Goal: Information Seeking & Learning: Learn about a topic

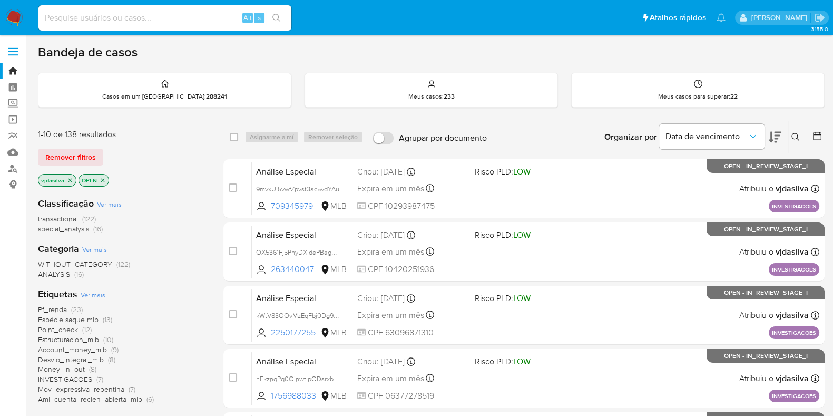
click at [171, 178] on div "vjdasilva OPEN" at bounding box center [122, 181] width 169 height 15
click at [16, 153] on link "Mulan" at bounding box center [62, 152] width 125 height 16
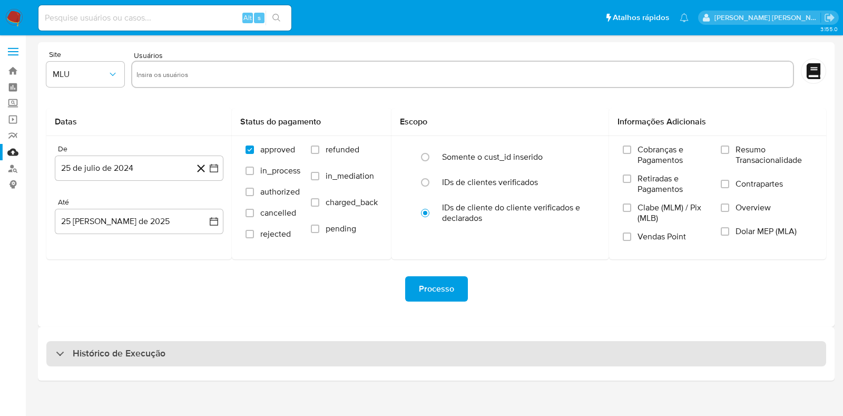
click at [128, 354] on h3 "Histórico de Execução" at bounding box center [119, 353] width 93 height 13
select select "10"
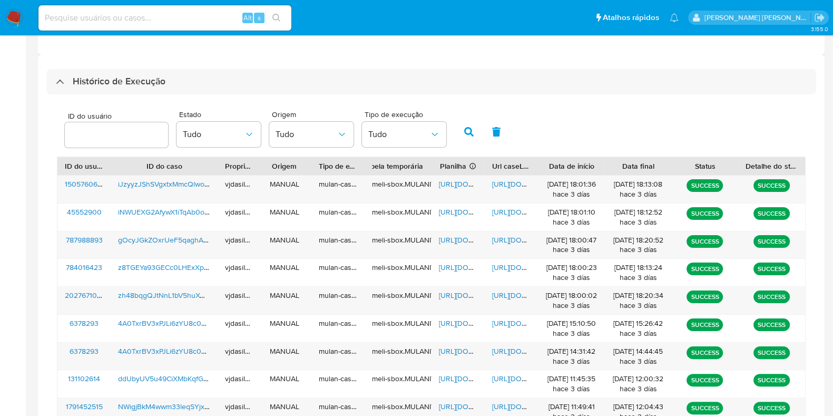
scroll to position [268, 0]
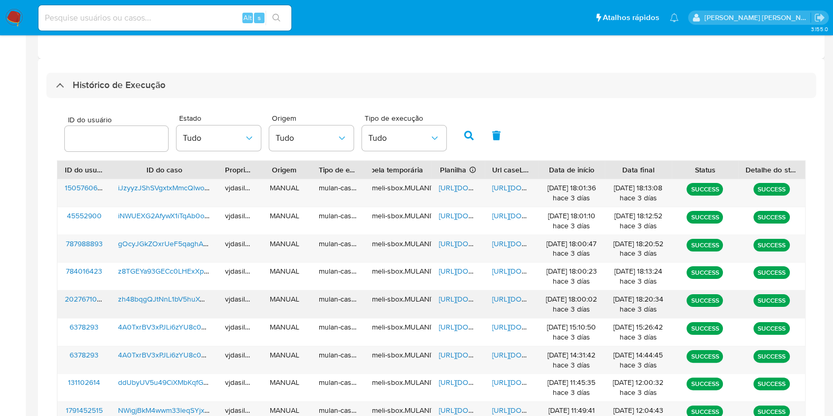
click at [498, 301] on span "https://docs.google.com/document/d/1a9XbdLi1ihtLmQNtEti0EL5c3m2GMqPZBVUIFGEdFu8…" at bounding box center [528, 299] width 73 height 11
click at [458, 301] on span "https://docs.google.com/spreadsheets/d/1Kl3h6z_VtlgVZvWXGbBJ5kUMGTHHOdLcqI8Afo0…" at bounding box center [475, 299] width 73 height 11
click at [182, 300] on span "zh48bqgQJtNnL1bV5huXwRUk" at bounding box center [168, 299] width 101 height 11
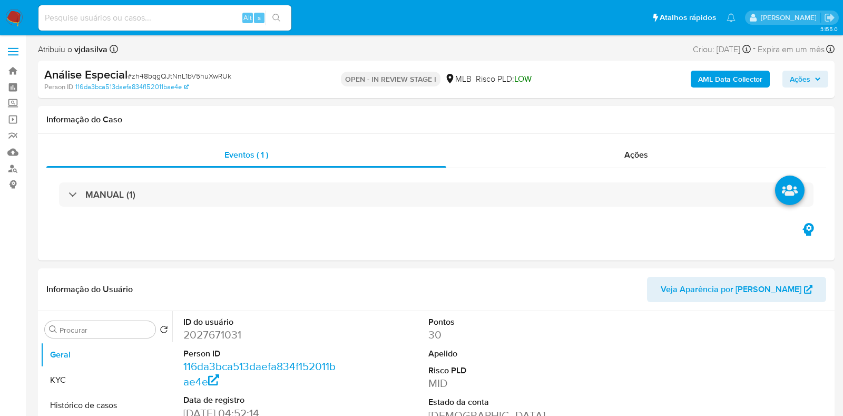
select select "10"
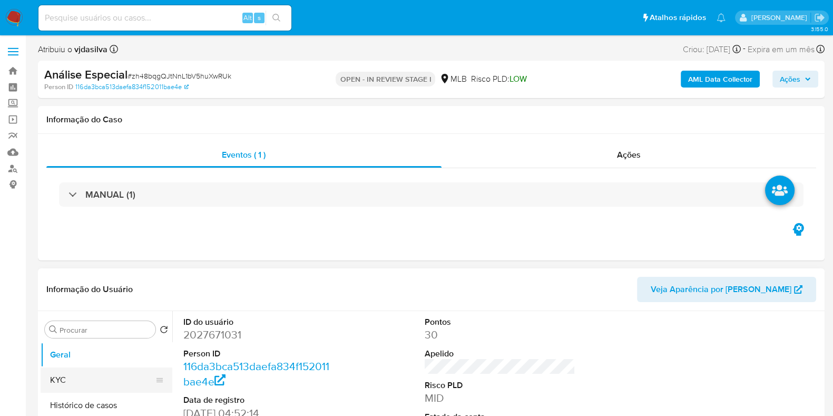
click at [98, 378] on button "KYC" at bounding box center [102, 379] width 123 height 25
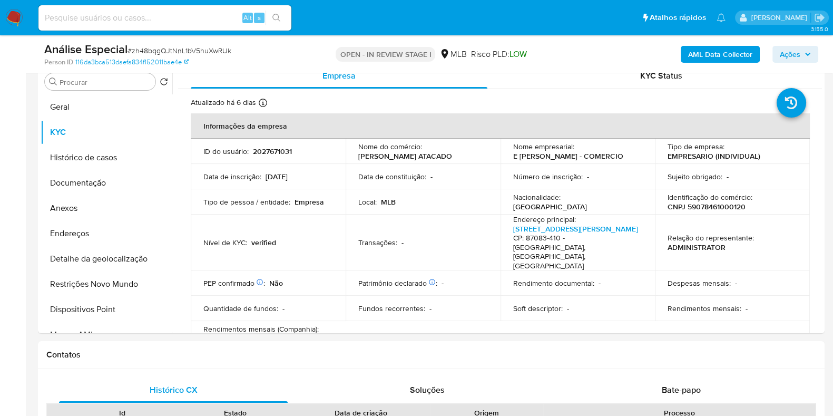
scroll to position [215, 0]
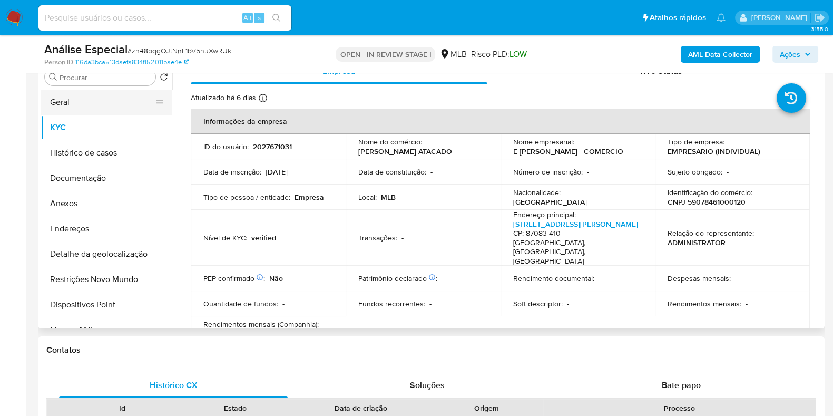
click at [102, 97] on button "Geral" at bounding box center [102, 102] width 123 height 25
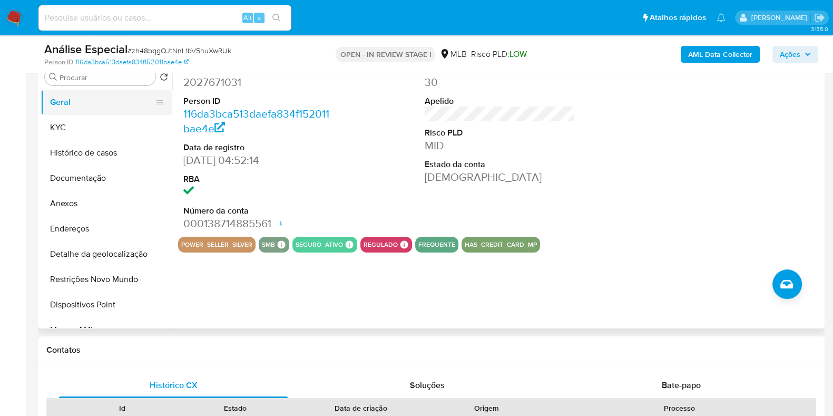
drag, startPoint x: 106, startPoint y: 132, endPoint x: 76, endPoint y: 103, distance: 42.1
click at [76, 103] on button "Geral" at bounding box center [102, 102] width 123 height 25
click at [90, 129] on button "KYC" at bounding box center [102, 127] width 123 height 25
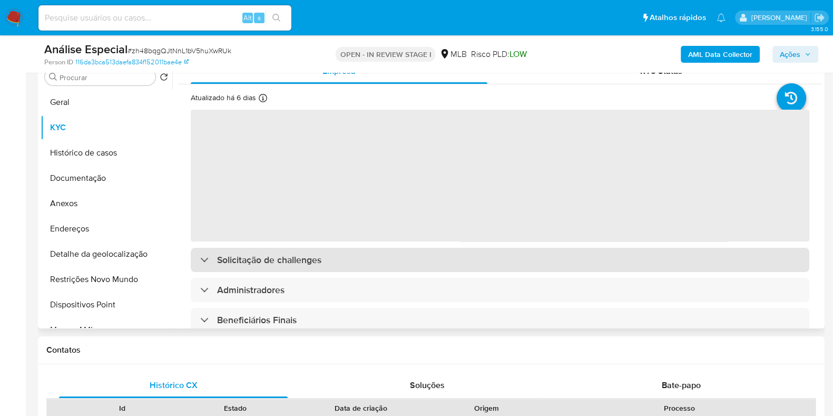
click at [331, 261] on div "Solicitação de challenges" at bounding box center [500, 260] width 619 height 24
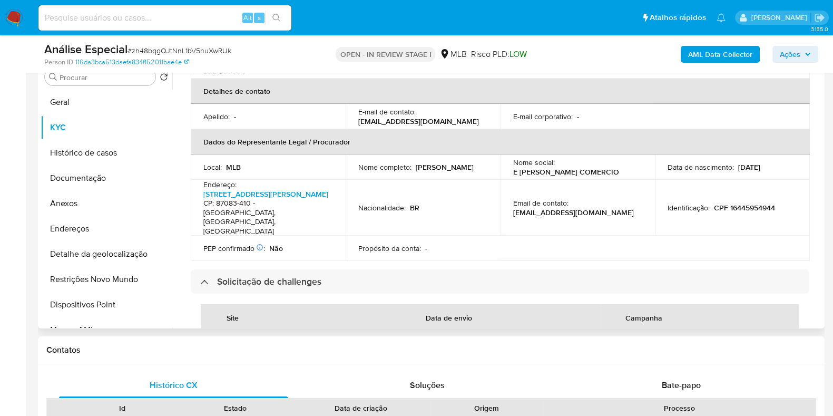
scroll to position [268, 0]
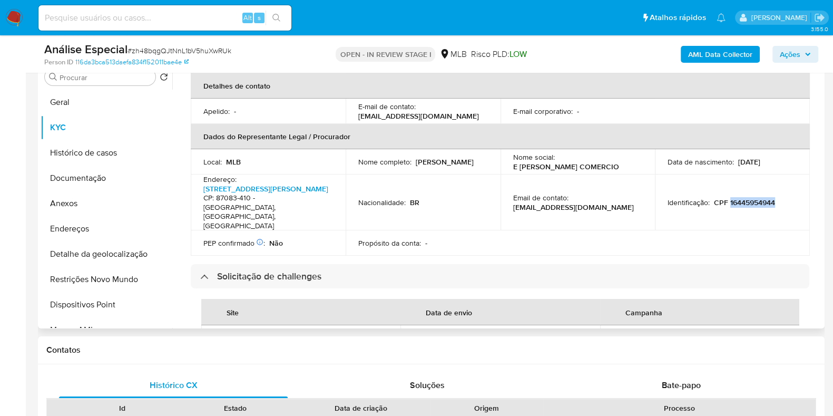
drag, startPoint x: 780, startPoint y: 191, endPoint x: 726, endPoint y: 190, distance: 53.8
click at [726, 198] on div "Identificação : CPF 16445954944" at bounding box center [733, 202] width 130 height 9
copy p "16445954944"
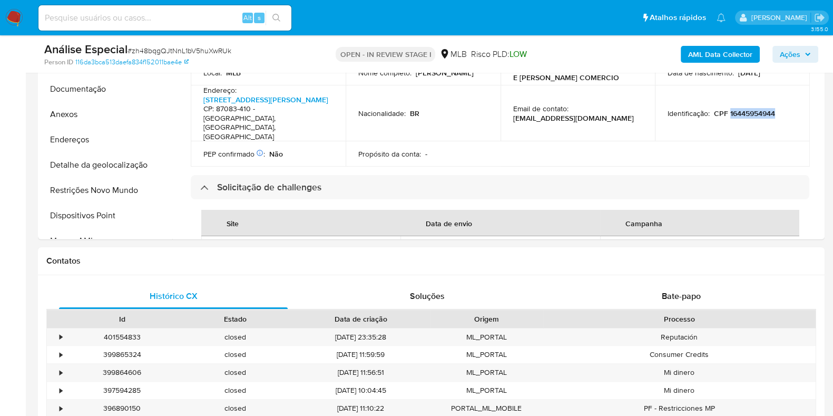
scroll to position [200, 0]
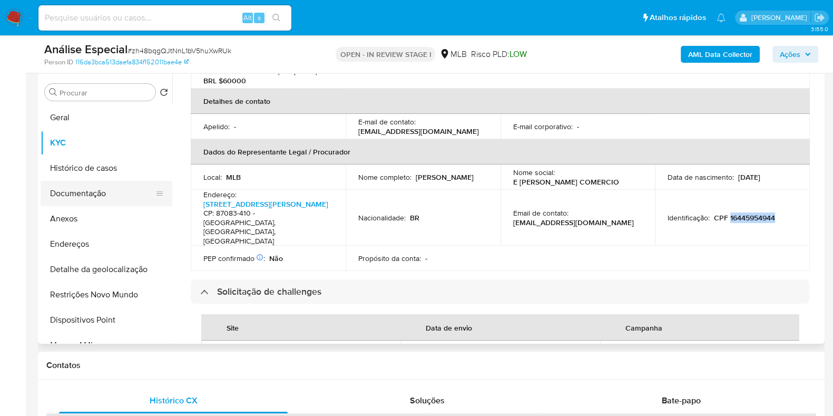
click at [107, 199] on button "Documentação" at bounding box center [102, 193] width 123 height 25
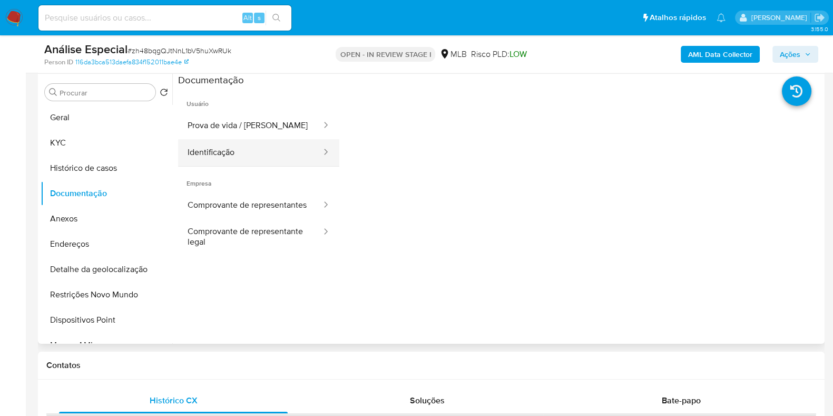
click at [237, 152] on button "Identificação" at bounding box center [250, 152] width 144 height 27
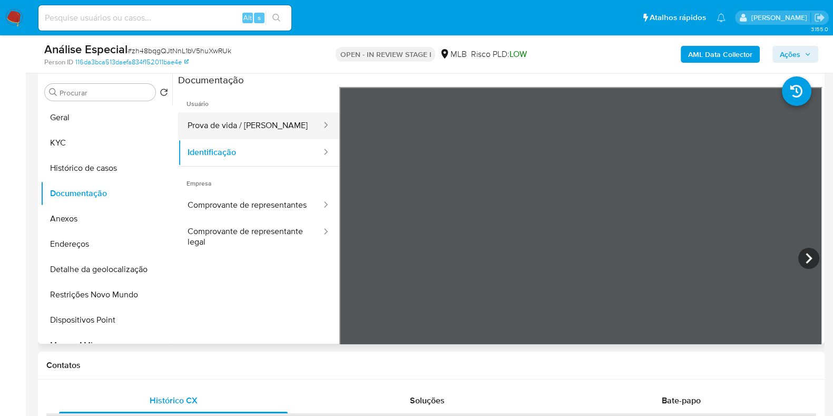
click at [270, 126] on button "Prova de vida / [PERSON_NAME]" at bounding box center [250, 125] width 144 height 27
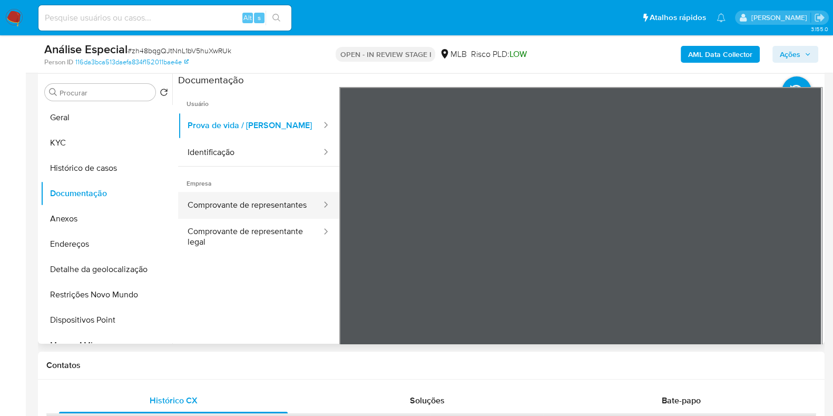
click at [252, 199] on button "Comprovante de representantes" at bounding box center [250, 205] width 144 height 27
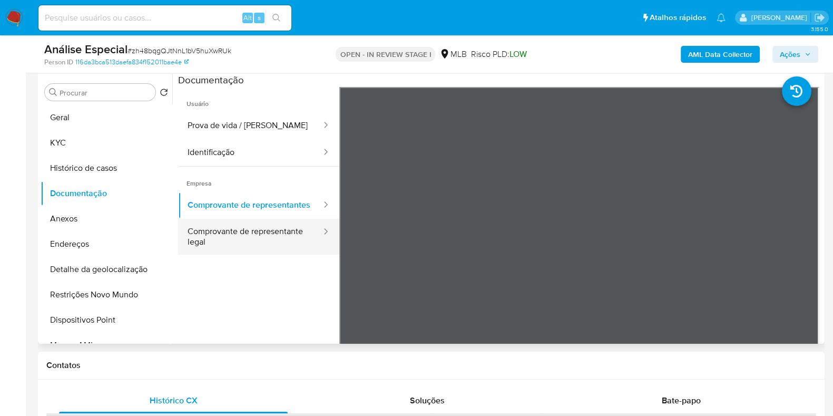
click at [240, 235] on button "Comprovante de representante legal" at bounding box center [250, 237] width 144 height 36
click at [246, 249] on button "Comprovante de representante legal" at bounding box center [250, 237] width 144 height 36
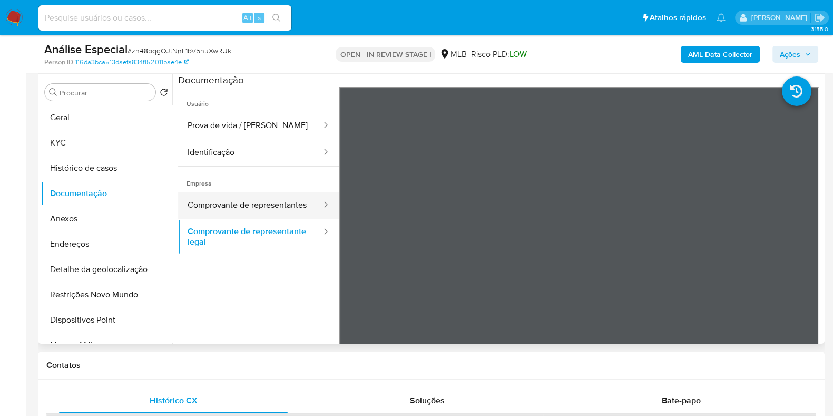
click at [242, 211] on button "Comprovante de representantes" at bounding box center [250, 205] width 144 height 27
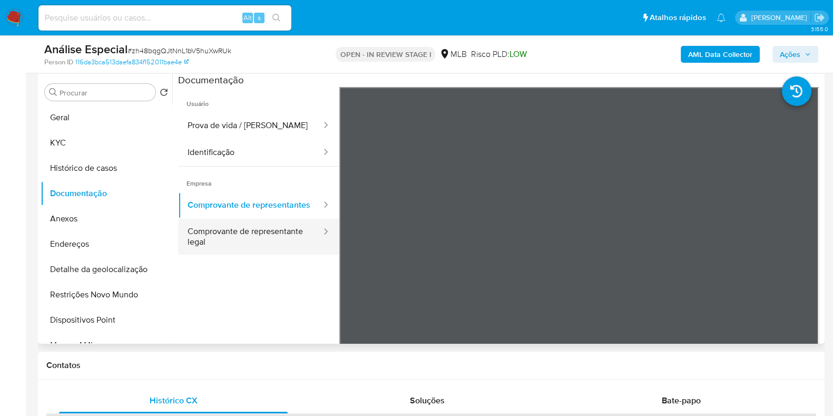
click at [249, 241] on button "Comprovante de representante legal" at bounding box center [250, 237] width 144 height 36
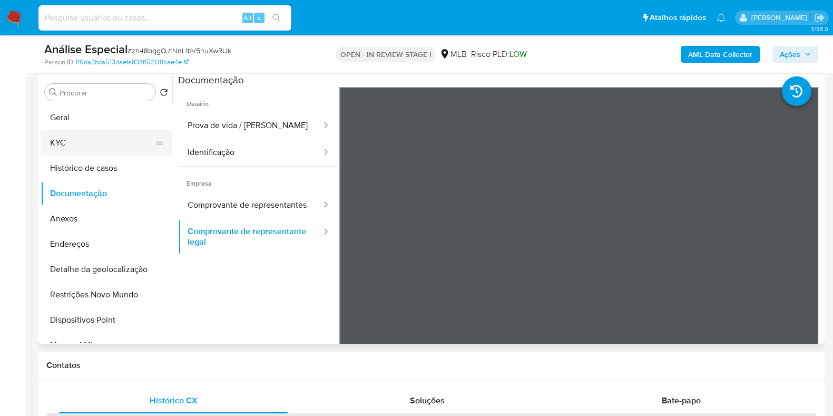
drag, startPoint x: 133, startPoint y: 113, endPoint x: 90, endPoint y: 144, distance: 53.2
click at [90, 144] on button "KYC" at bounding box center [102, 142] width 123 height 25
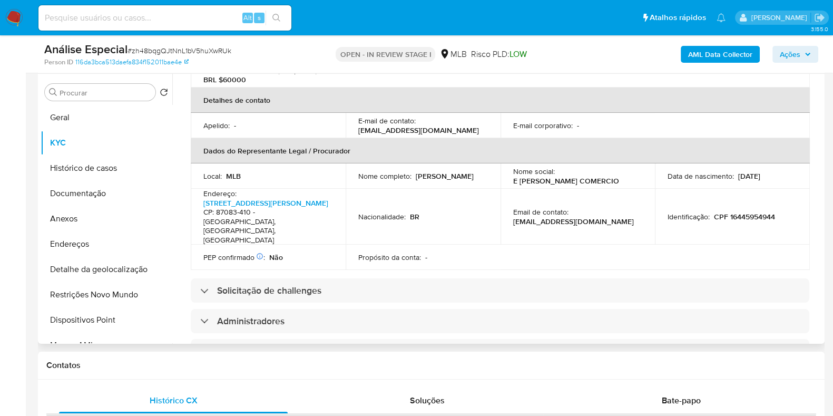
scroll to position [271, 0]
click at [103, 112] on button "Geral" at bounding box center [102, 117] width 123 height 25
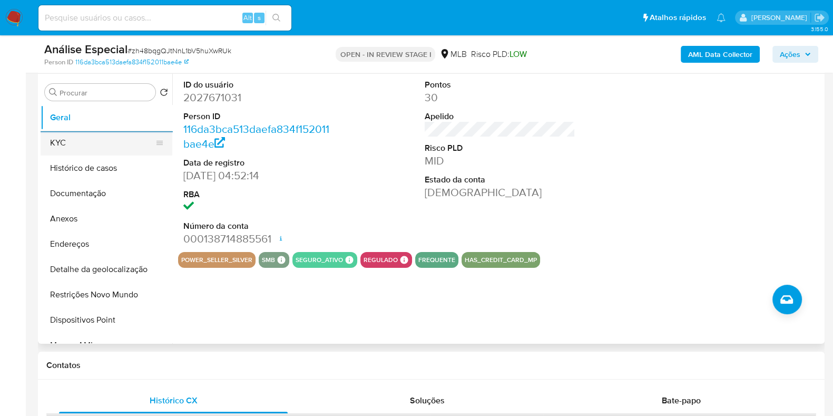
click at [111, 151] on button "KYC" at bounding box center [102, 142] width 123 height 25
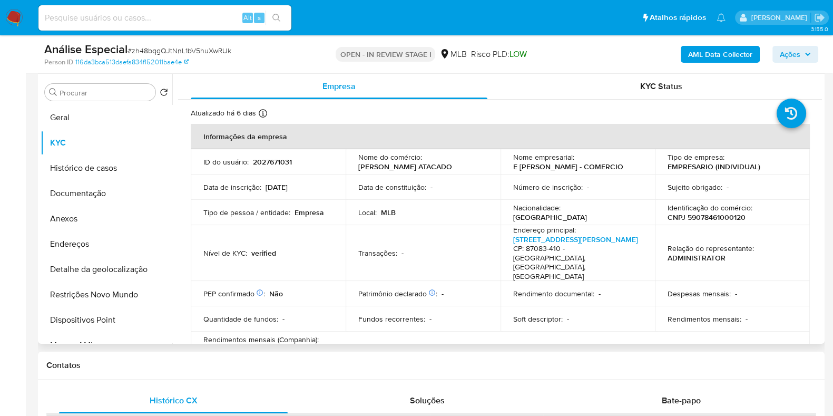
drag, startPoint x: 817, startPoint y: 106, endPoint x: 822, endPoint y: 155, distance: 49.2
click at [822, 155] on div "Procurar Retornar ao pedido padrão Geral KYC Histórico de casos Documentação An…" at bounding box center [431, 209] width 787 height 270
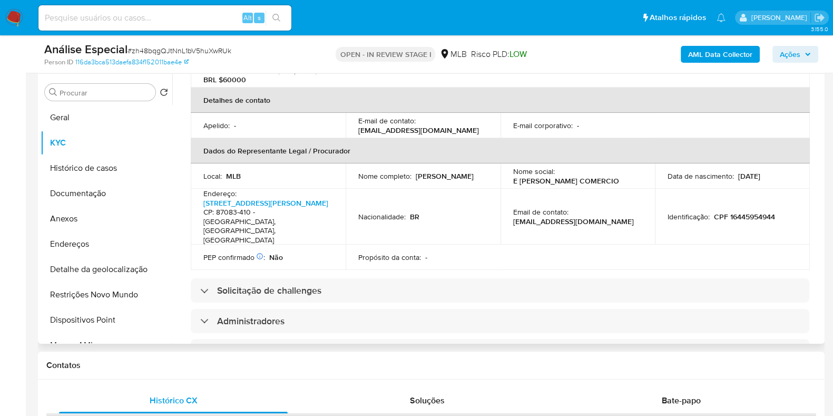
scroll to position [276, 0]
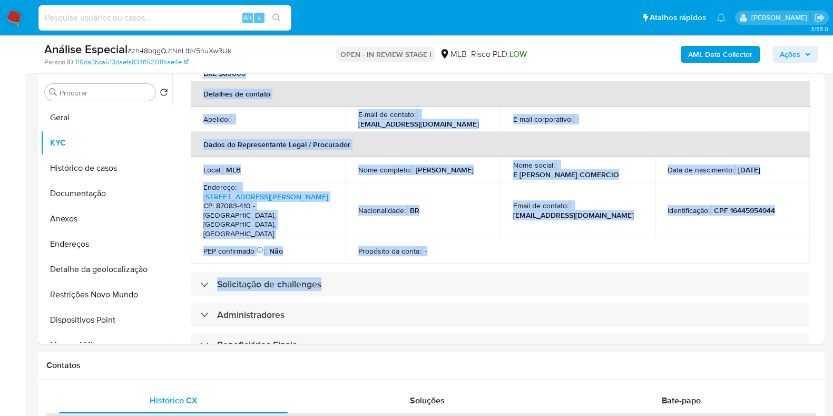
drag, startPoint x: 824, startPoint y: 169, endPoint x: 828, endPoint y: 257, distance: 88.6
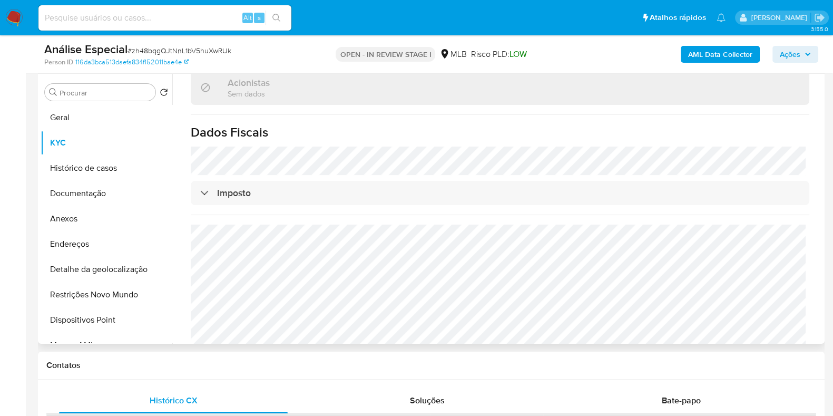
scroll to position [640, 0]
click at [103, 164] on button "Histórico de casos" at bounding box center [102, 167] width 123 height 25
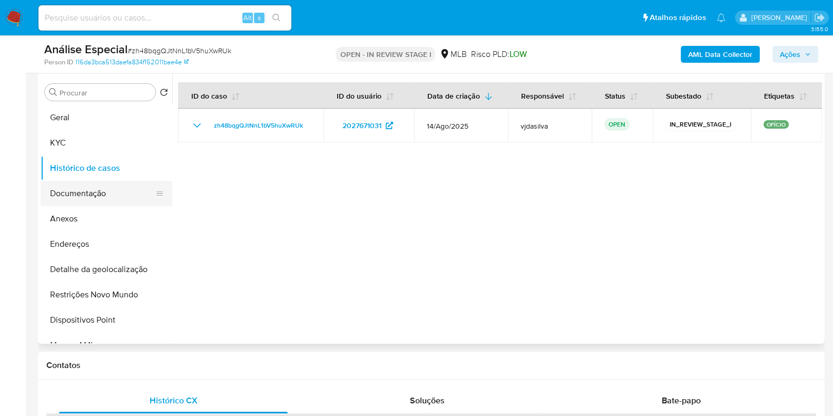
click at [103, 201] on button "Documentação" at bounding box center [102, 193] width 123 height 25
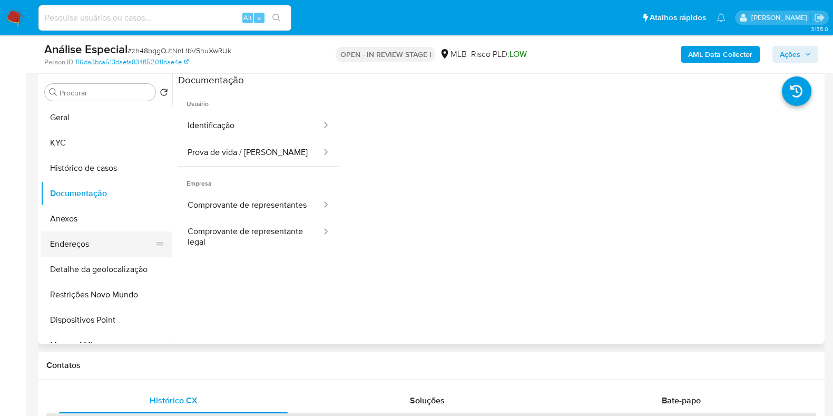
click at [100, 243] on button "Endereços" at bounding box center [102, 243] width 123 height 25
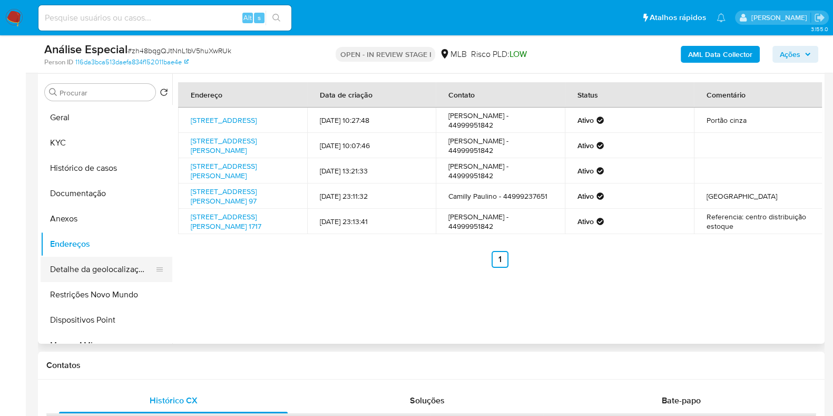
click at [115, 270] on button "Detalhe da geolocalização" at bounding box center [102, 269] width 123 height 25
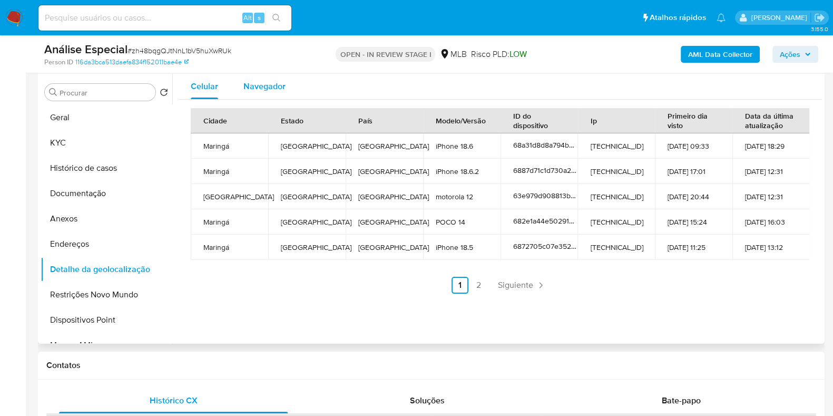
click at [275, 91] on span "Navegador" at bounding box center [264, 86] width 42 height 12
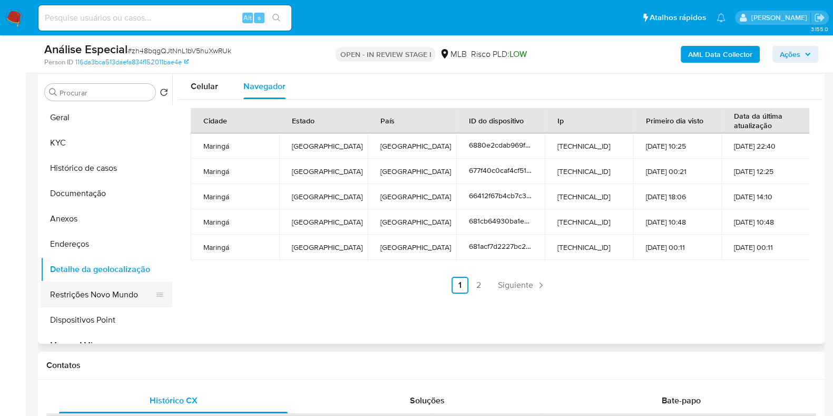
click at [93, 296] on button "Restrições Novo Mundo" at bounding box center [102, 294] width 123 height 25
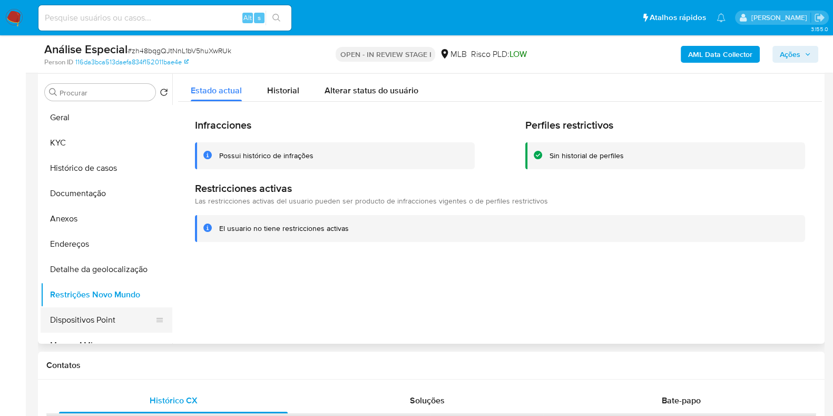
click at [118, 326] on button "Dispositivos Point" at bounding box center [102, 319] width 123 height 25
